Goal: Navigation & Orientation: Understand site structure

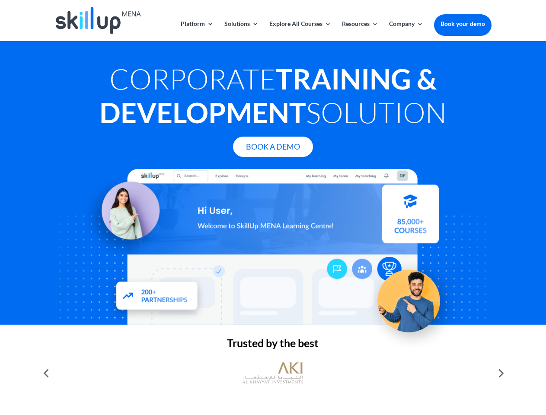
click at [273, 208] on div at bounding box center [272, 247] width 437 height 156
click at [241, 31] on link "Solutions" at bounding box center [241, 31] width 34 height 20
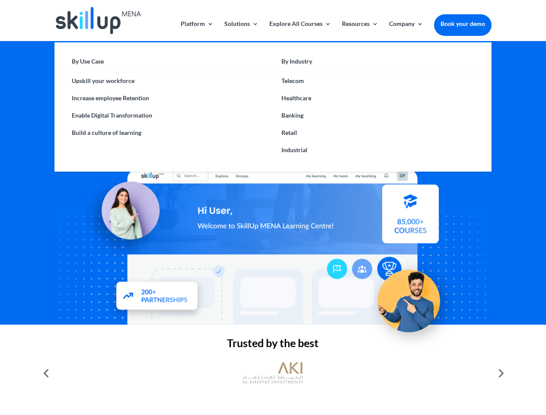
click at [300, 31] on link "Explore All Courses" at bounding box center [300, 31] width 62 height 20
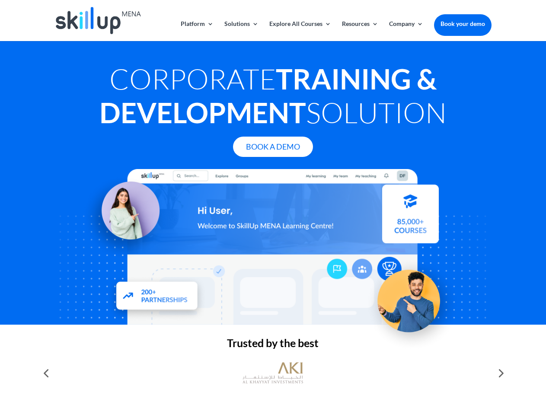
click at [359, 31] on link "Resources" at bounding box center [360, 31] width 36 height 20
click at [406, 31] on link "Company" at bounding box center [406, 31] width 34 height 20
click at [273, 373] on img at bounding box center [273, 373] width 61 height 30
